Goal: Transaction & Acquisition: Purchase product/service

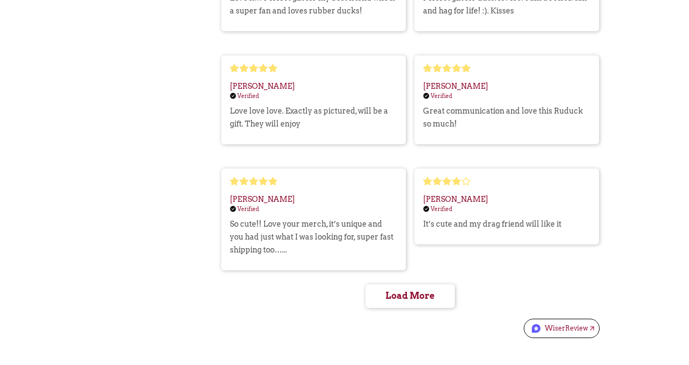
scroll to position [1599, 0]
